Goal: Information Seeking & Learning: Stay updated

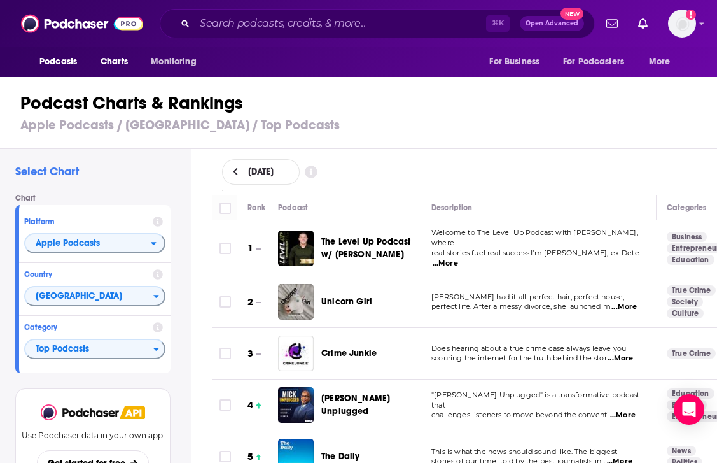
scroll to position [825, 0]
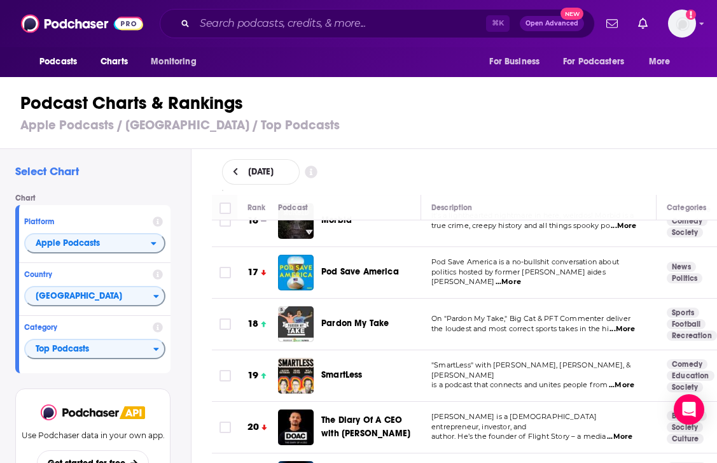
click at [358, 100] on h1 "Podcast Charts & Rankings" at bounding box center [363, 103] width 687 height 23
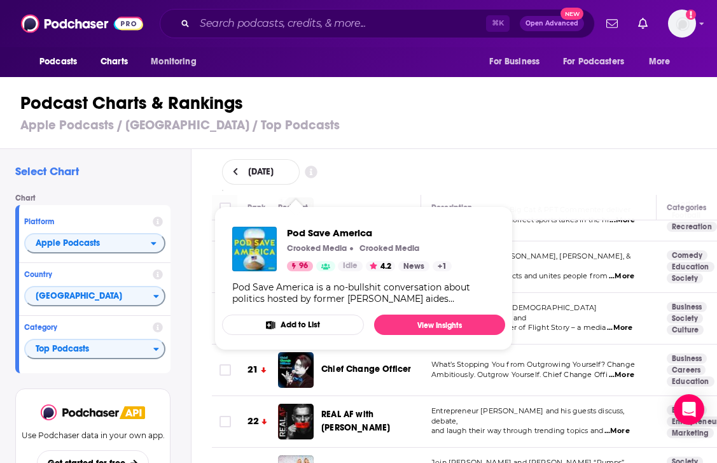
scroll to position [896, 0]
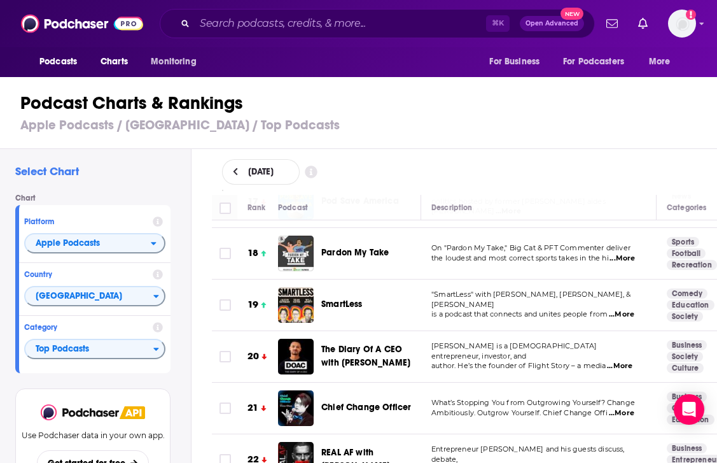
click at [178, 308] on div "Chart Platform Apple Podcasts Country [GEOGRAPHIC_DATA] Category Top Podcasts" at bounding box center [97, 282] width 165 height 179
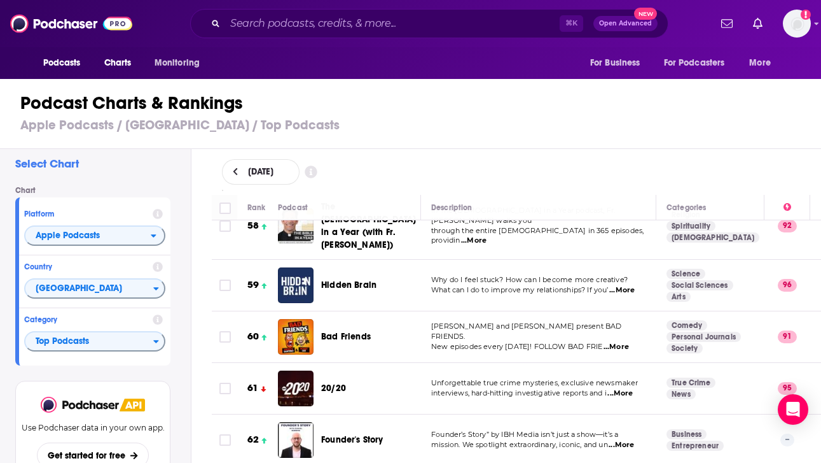
scroll to position [3036, 0]
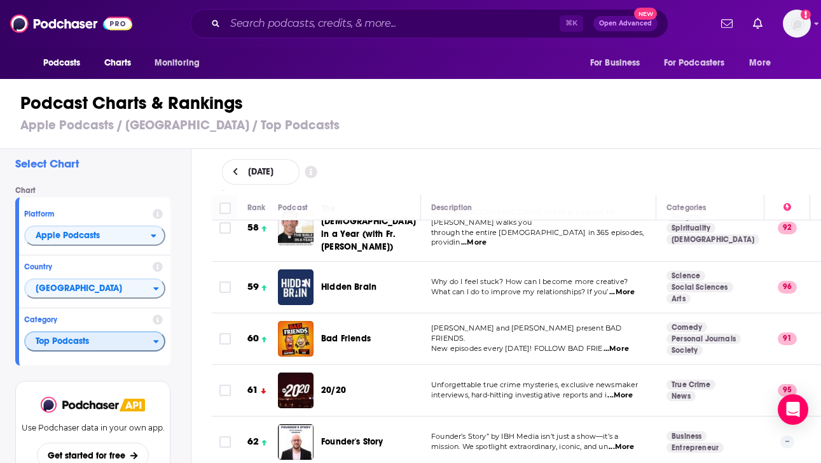
click at [147, 344] on span "Top Podcasts" at bounding box center [89, 342] width 128 height 22
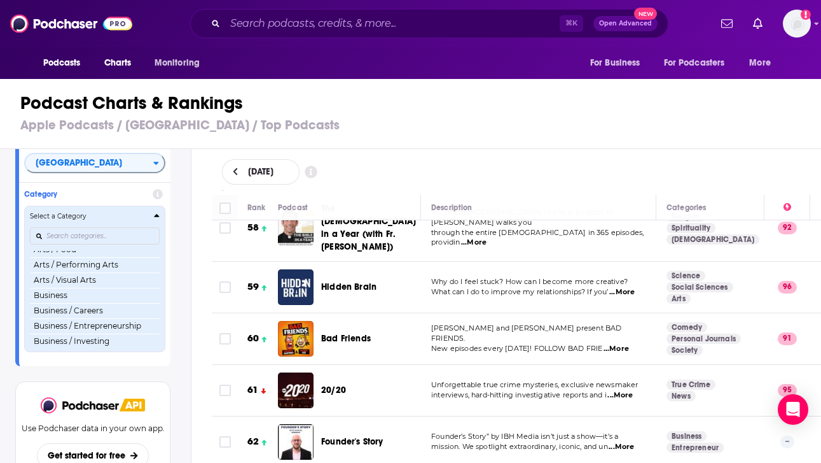
scroll to position [95, 0]
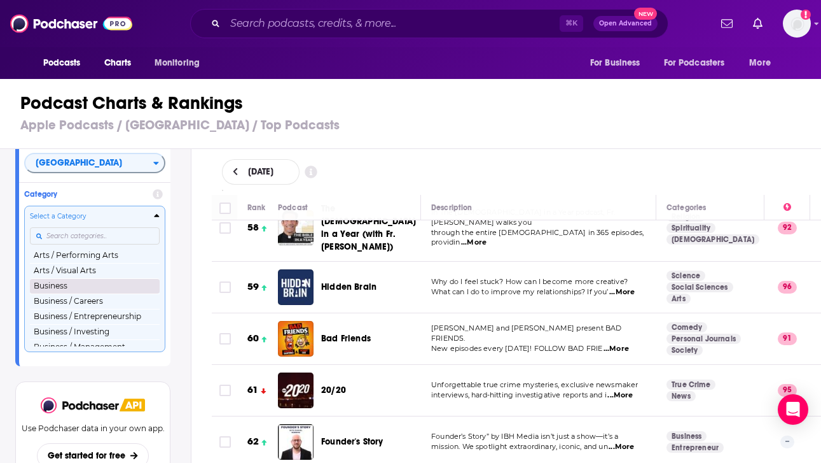
click at [98, 286] on button "Business" at bounding box center [95, 285] width 130 height 15
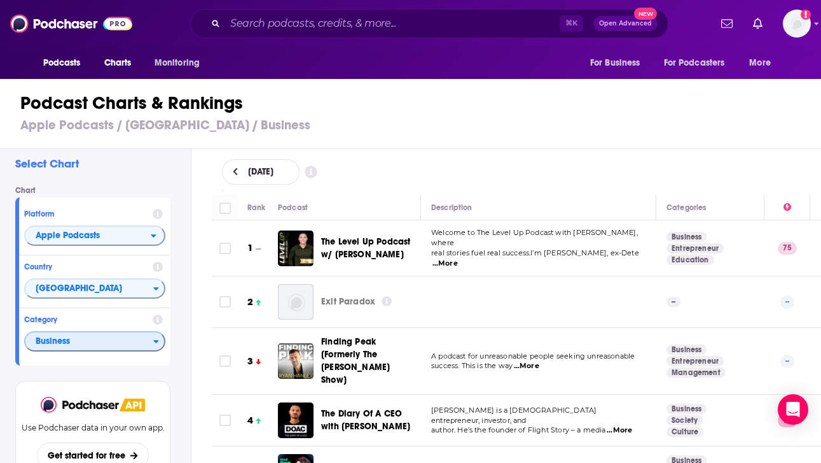
click at [122, 339] on span "Business" at bounding box center [89, 342] width 128 height 22
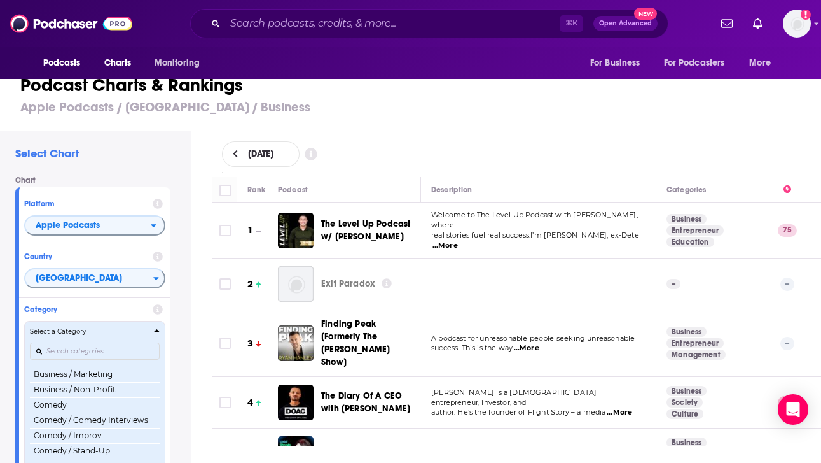
scroll to position [220, 0]
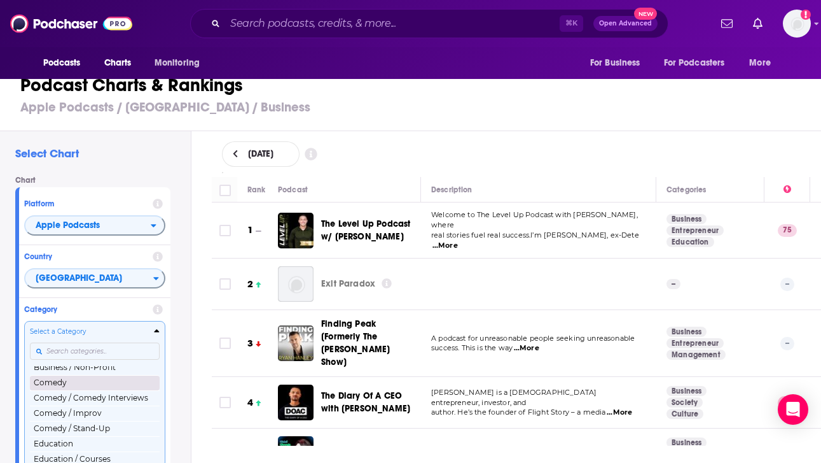
click at [91, 384] on button "Comedy" at bounding box center [95, 382] width 130 height 15
